Goal: Task Accomplishment & Management: Use online tool/utility

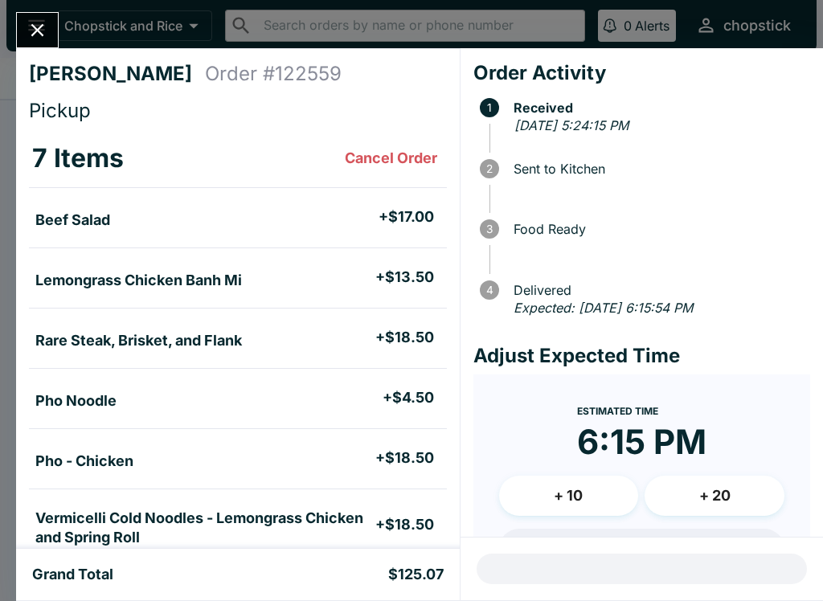
click at [35, 7] on div "[PERSON_NAME] Order # 122559 Pickup 7 Items Cancel Order Beef Salad + $17.00 Le…" at bounding box center [411, 300] width 823 height 601
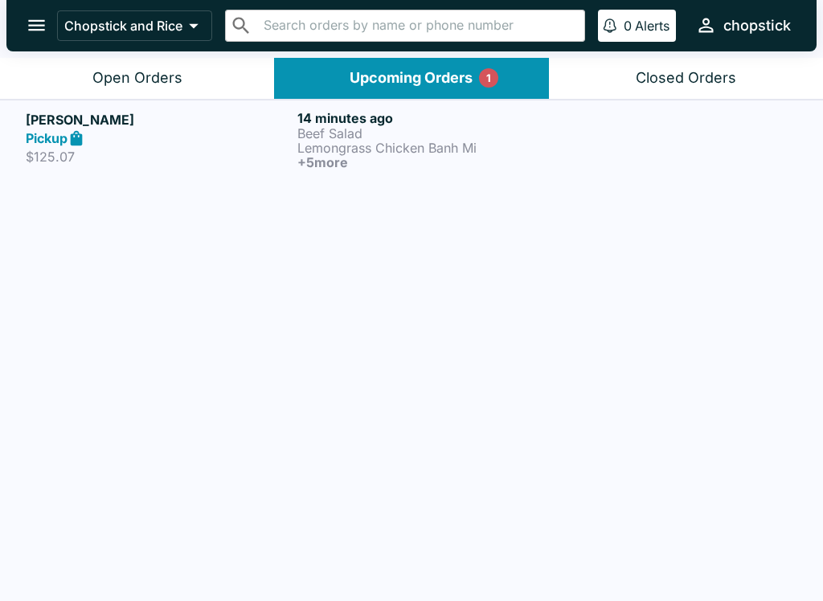
click at [138, 135] on div "Pickup" at bounding box center [158, 138] width 265 height 18
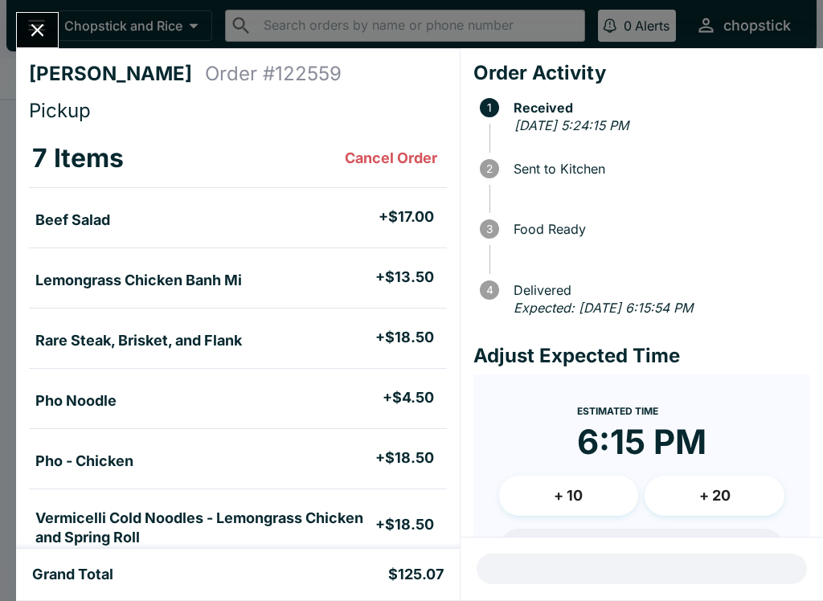
click at [35, 14] on button "Close" at bounding box center [37, 30] width 41 height 35
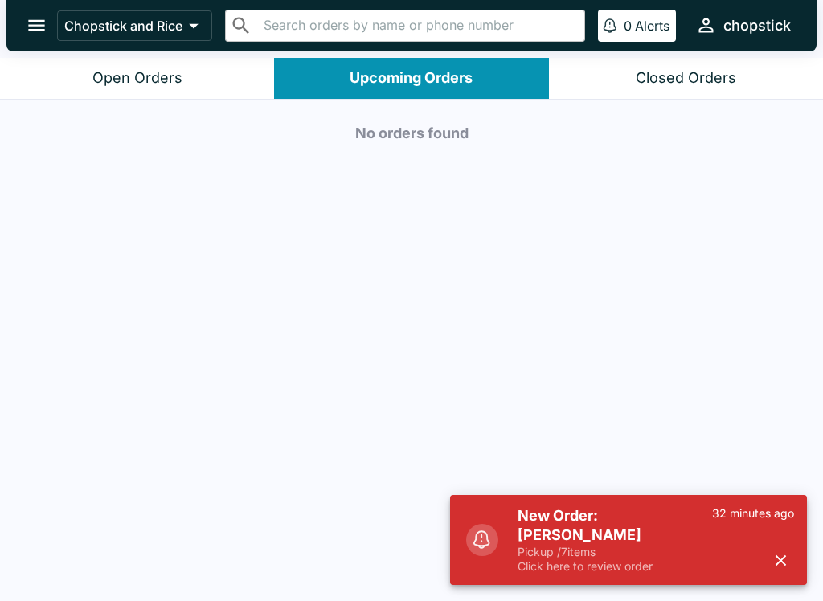
scroll to position [2, 0]
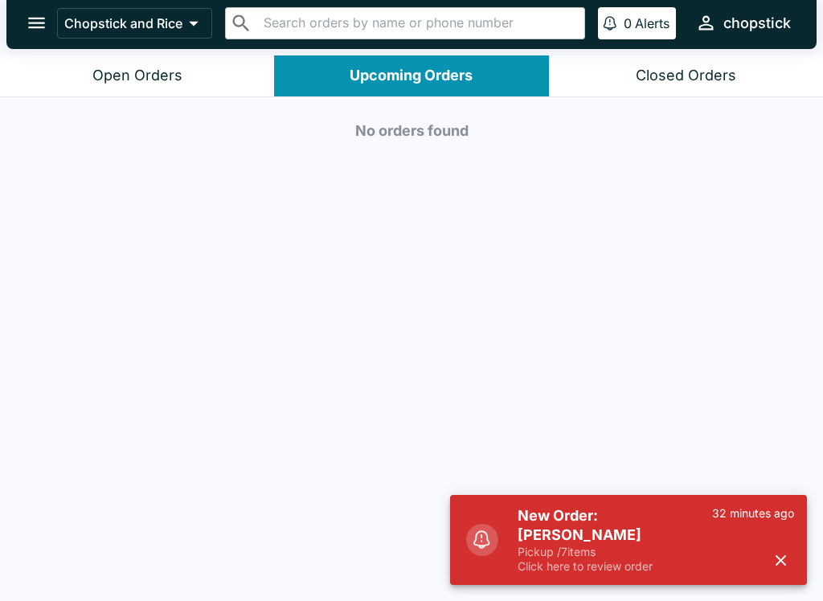
click at [649, 532] on div "New Order: [PERSON_NAME] Pickup / 7 items Click here to review order 32 minutes…" at bounding box center [628, 540] width 357 height 90
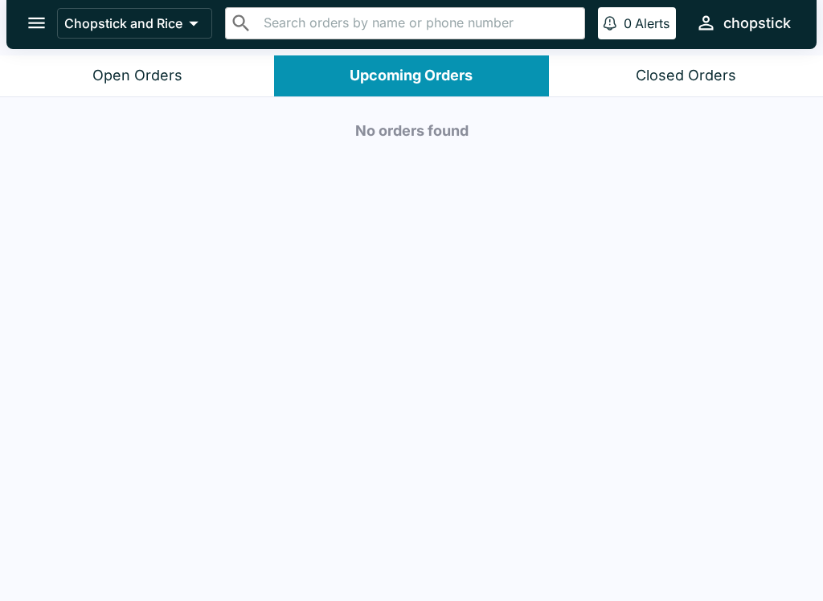
click at [216, 68] on button "Open Orders" at bounding box center [137, 75] width 274 height 41
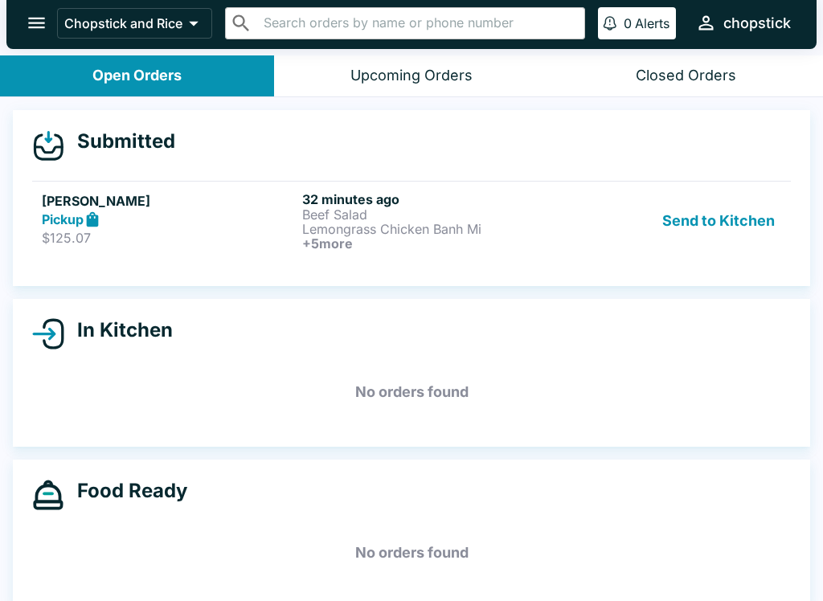
click at [419, 235] on p "Lemongrass Chicken Banh Mi" at bounding box center [429, 229] width 254 height 14
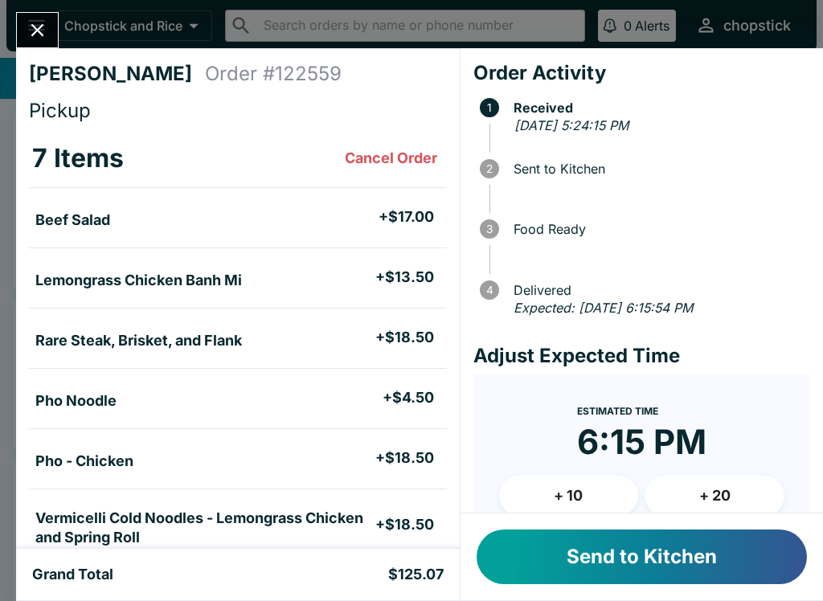
click at [698, 551] on button "Send to Kitchen" at bounding box center [642, 557] width 330 height 55
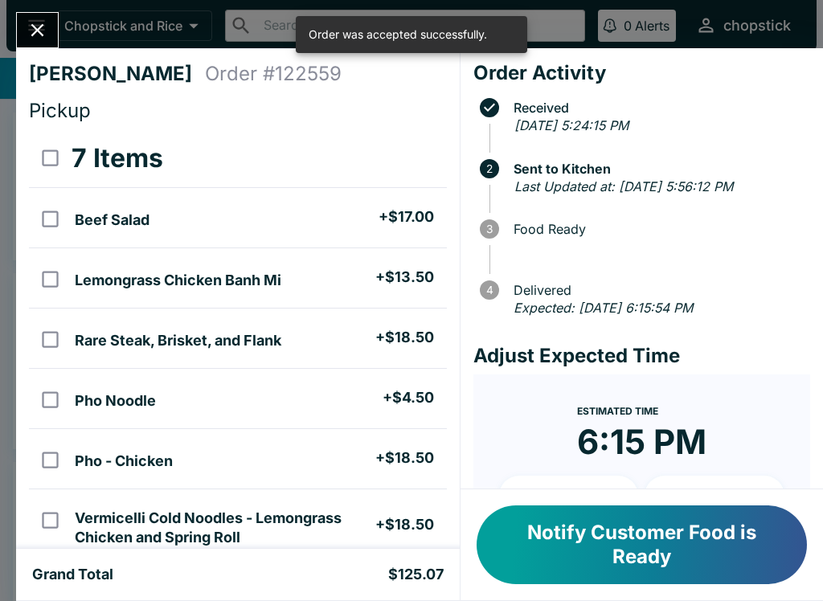
click at [46, 34] on icon "Close" at bounding box center [38, 30] width 22 height 22
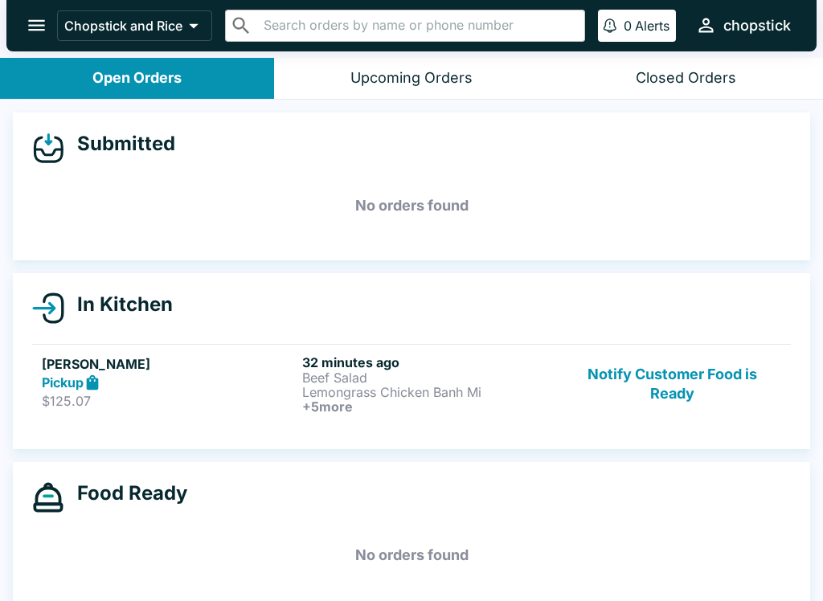
click at [653, 360] on button "Notify Customer Food is Ready" at bounding box center [672, 383] width 218 height 59
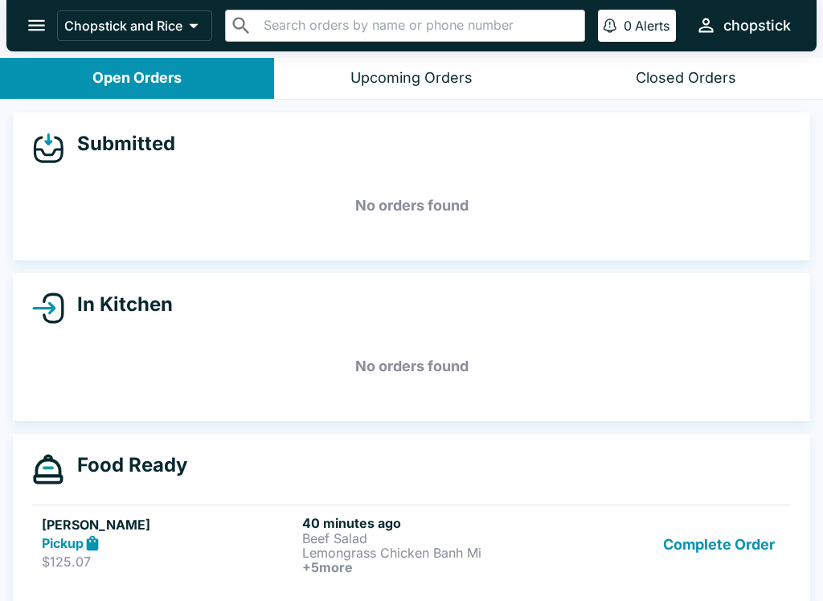
click at [723, 556] on button "Complete Order" at bounding box center [719, 544] width 125 height 59
